Goal: Find specific page/section: Find specific page/section

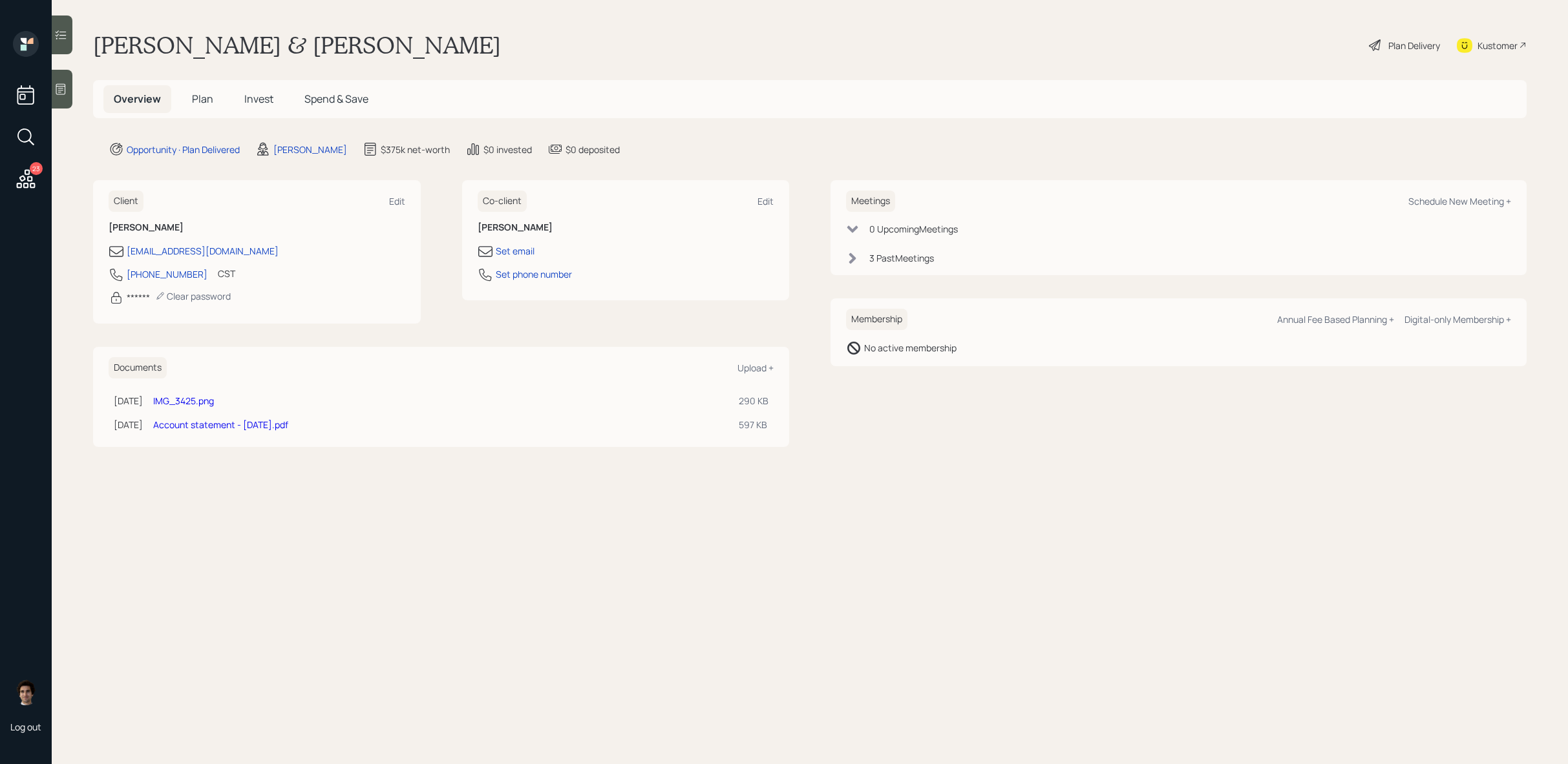
click at [198, 105] on span "Plan" at bounding box center [202, 99] width 21 height 14
